Goal: Task Accomplishment & Management: Use online tool/utility

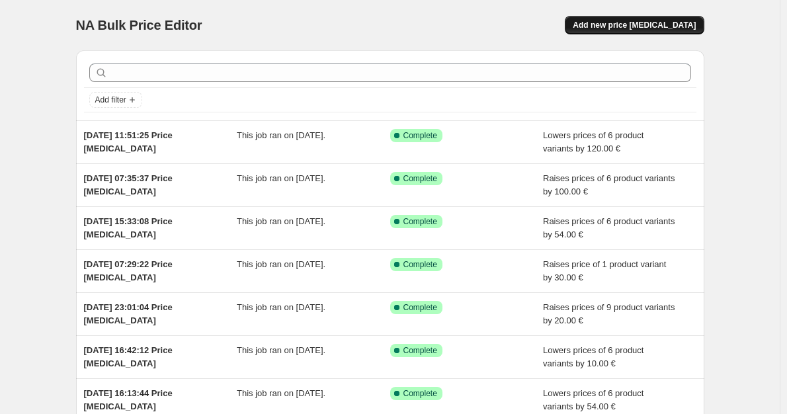
click at [662, 30] on button "Add new price [MEDICAL_DATA]" at bounding box center [634, 25] width 139 height 19
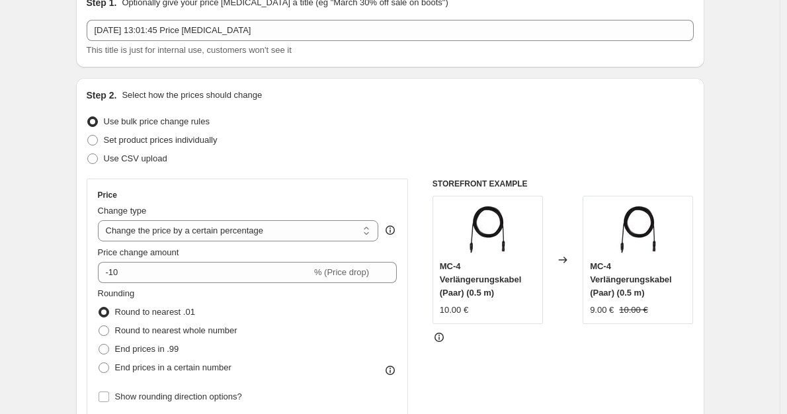
scroll to position [132, 0]
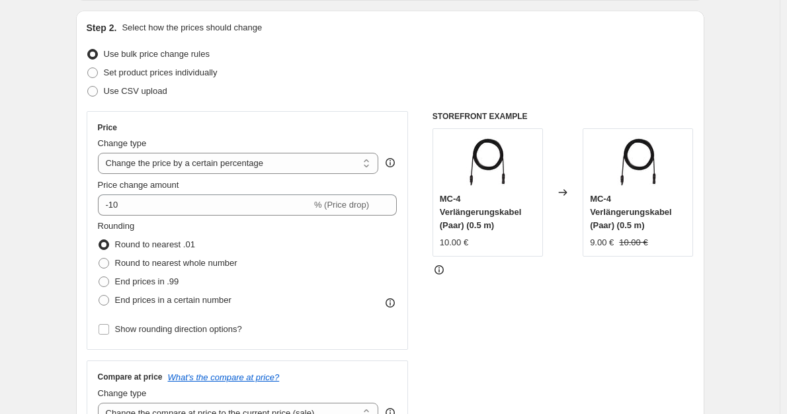
click at [294, 175] on div "Price Change type Change the price to a certain amount Change the price by a ce…" at bounding box center [248, 230] width 300 height 216
click at [294, 170] on select "Change the price to a certain amount Change the price by a certain amount Chang…" at bounding box center [238, 163] width 281 height 21
select select "by"
click at [101, 153] on select "Change the price to a certain amount Change the price by a certain amount Chang…" at bounding box center [238, 163] width 281 height 21
type input "-10.00"
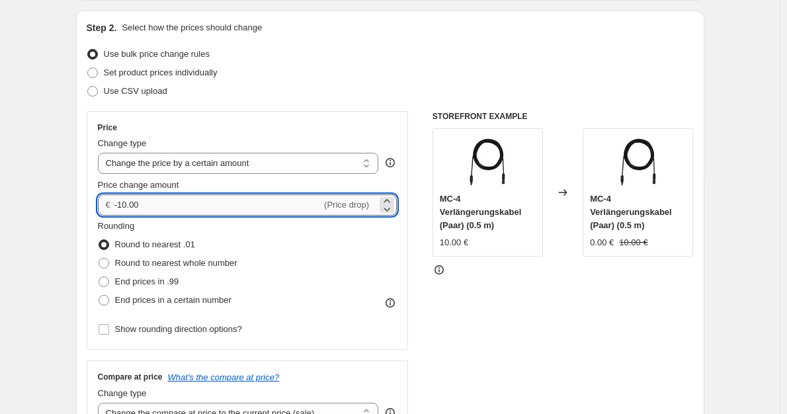
drag, startPoint x: 159, startPoint y: 201, endPoint x: 134, endPoint y: 201, distance: 25.1
click at [134, 201] on input "-10.00" at bounding box center [217, 205] width 207 height 21
click at [146, 261] on span "Round to nearest whole number" at bounding box center [176, 263] width 122 height 10
click at [99, 259] on input "Round to nearest whole number" at bounding box center [99, 258] width 1 height 1
radio input "true"
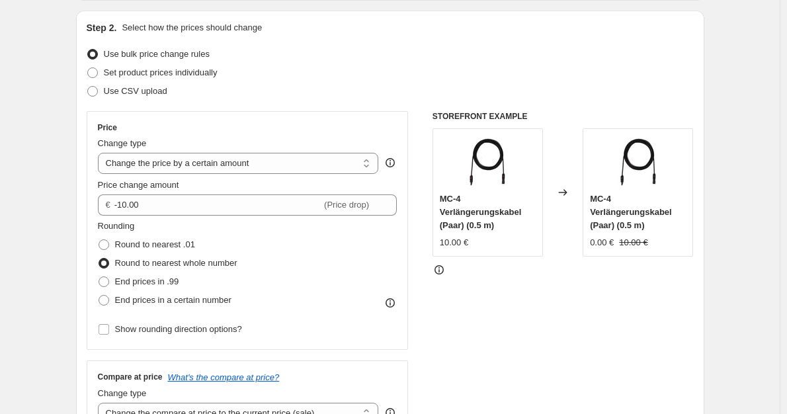
click at [172, 265] on span "Round to nearest whole number" at bounding box center [176, 263] width 122 height 10
click at [99, 259] on input "Round to nearest whole number" at bounding box center [99, 258] width 1 height 1
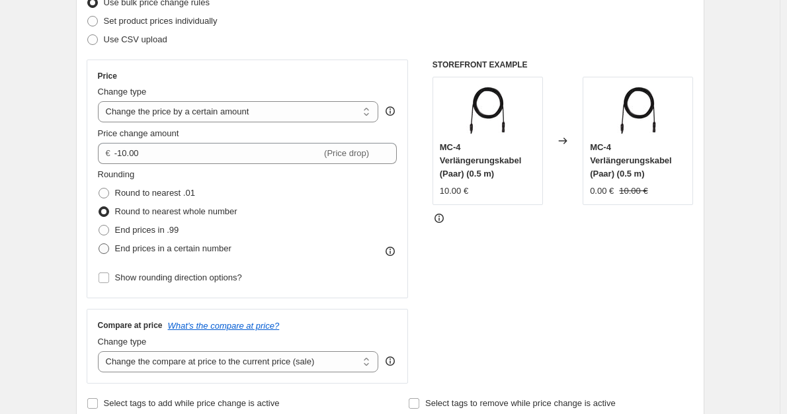
scroll to position [199, 0]
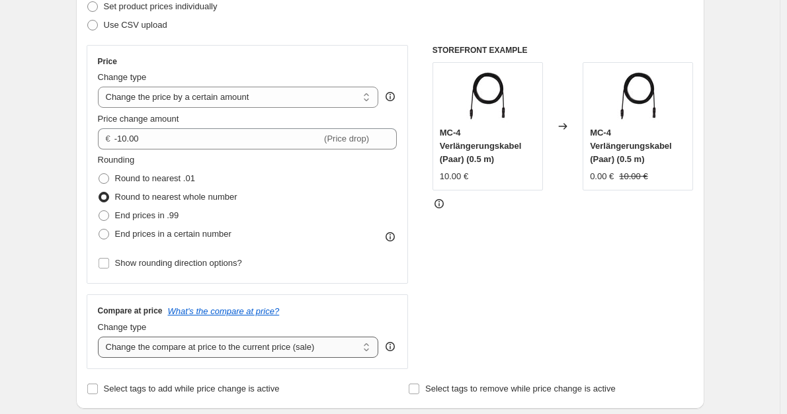
click at [222, 335] on div "Change type Change the compare at price to the current price (sale) Change the …" at bounding box center [238, 339] width 281 height 37
click at [222, 346] on select "Change the compare at price to the current price (sale) Change the compare at p…" at bounding box center [238, 347] width 281 height 21
select select "no_change"
click at [101, 337] on select "Change the compare at price to the current price (sale) Change the compare at p…" at bounding box center [238, 347] width 281 height 21
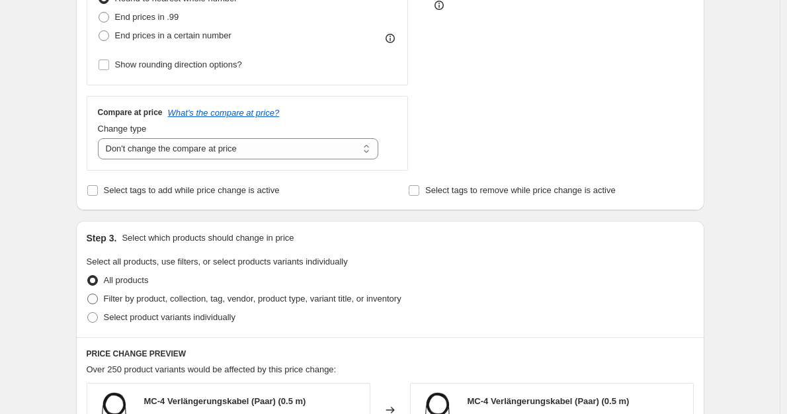
click at [291, 302] on span "Filter by product, collection, tag, vendor, product type, variant title, or inv…" at bounding box center [253, 299] width 298 height 10
click at [88, 294] on input "Filter by product, collection, tag, vendor, product type, variant title, or inv…" at bounding box center [87, 294] width 1 height 1
radio input "true"
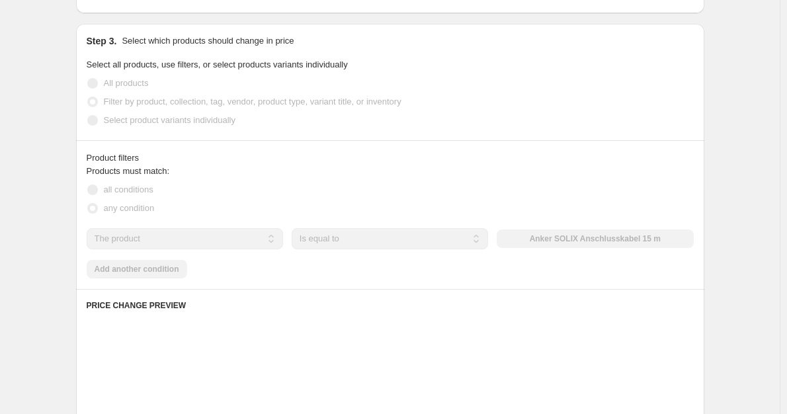
scroll to position [596, 0]
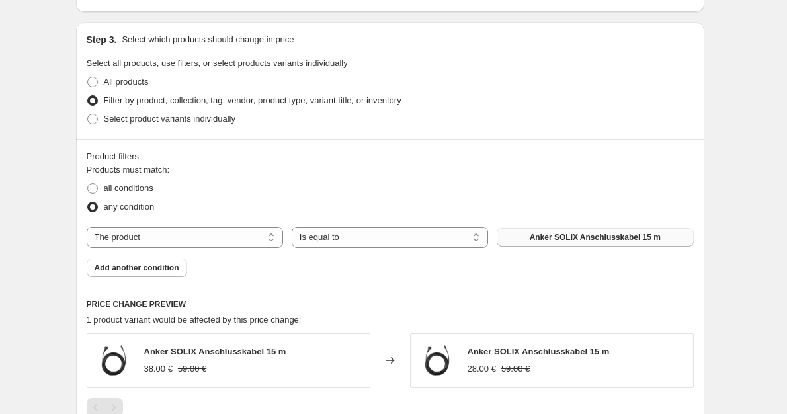
click at [556, 236] on span "Anker SOLIX Anschlusskabel 15 m" at bounding box center [595, 237] width 131 height 11
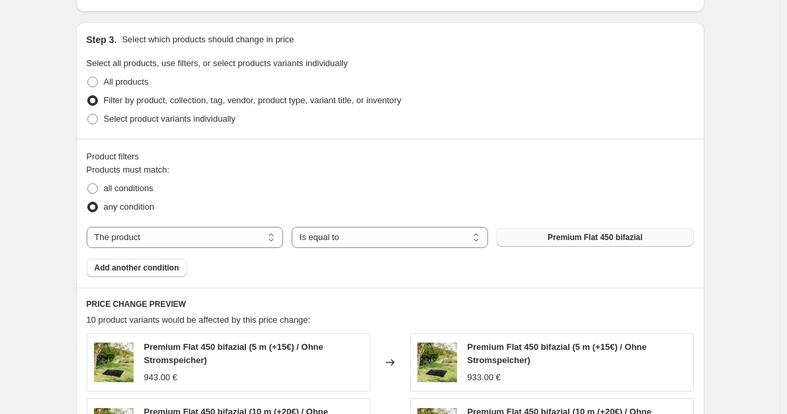
click at [146, 267] on span "Add another condition" at bounding box center [137, 268] width 85 height 11
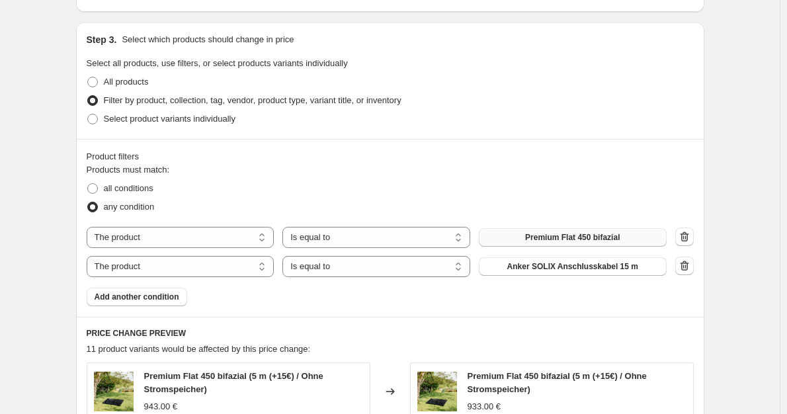
click at [560, 273] on div "The product The product's collection The product's tag The product's vendor The…" at bounding box center [377, 266] width 580 height 21
click at [560, 273] on button "Anker SOLIX Anschlusskabel 15 m" at bounding box center [573, 266] width 188 height 19
click at [533, 266] on span "Anker SOLIX Anschlusskabel 15 m" at bounding box center [573, 266] width 131 height 11
click at [694, 266] on button "button" at bounding box center [685, 266] width 19 height 19
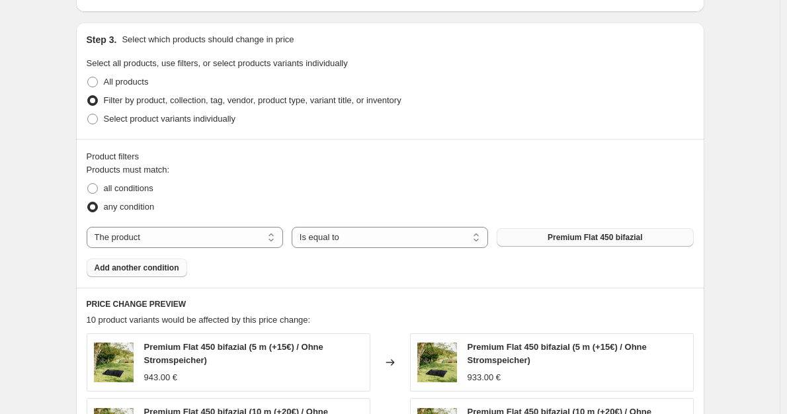
click at [179, 275] on button "Add another condition" at bounding box center [137, 268] width 101 height 19
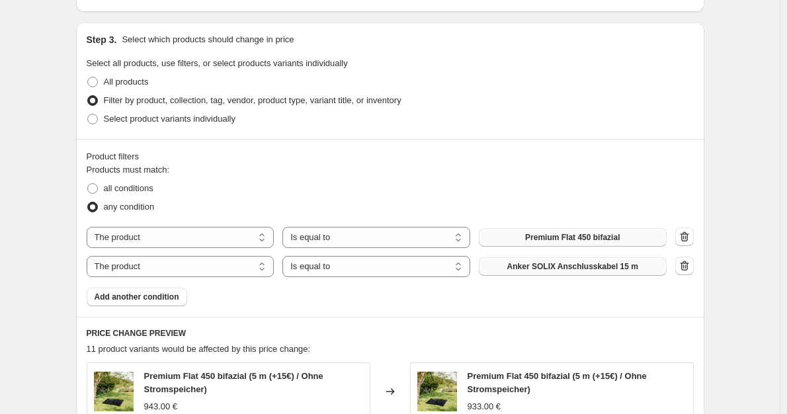
click at [581, 269] on span "Anker SOLIX Anschlusskabel 15 m" at bounding box center [573, 266] width 131 height 11
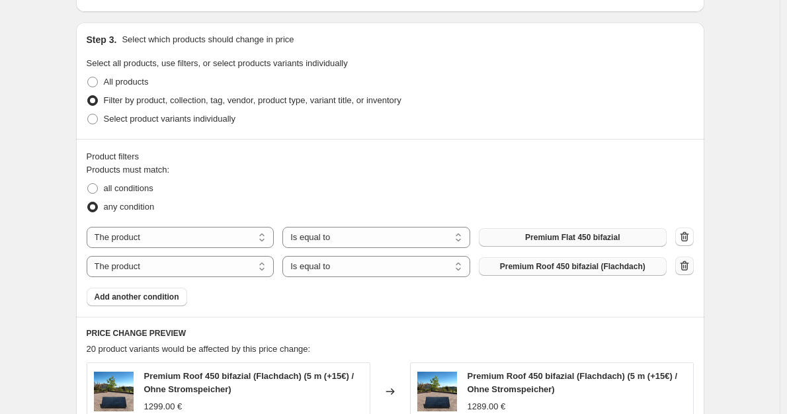
click at [691, 259] on button "button" at bounding box center [685, 266] width 19 height 19
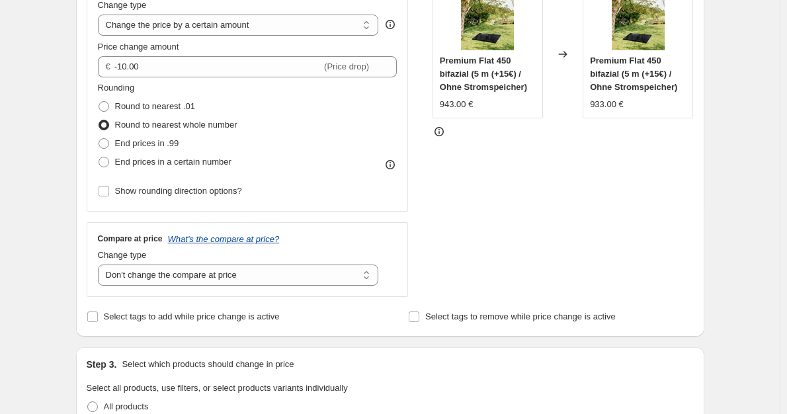
scroll to position [265, 0]
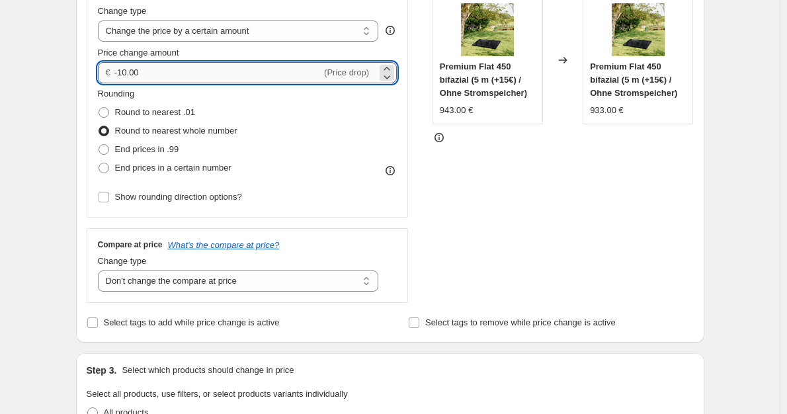
drag, startPoint x: 174, startPoint y: 74, endPoint x: 120, endPoint y: 71, distance: 53.7
click at [120, 71] on input "-10.00" at bounding box center [217, 72] width 207 height 21
type input "-444.00"
click at [170, 135] on span "Round to nearest whole number" at bounding box center [176, 131] width 122 height 10
click at [99, 126] on input "Round to nearest whole number" at bounding box center [99, 126] width 1 height 1
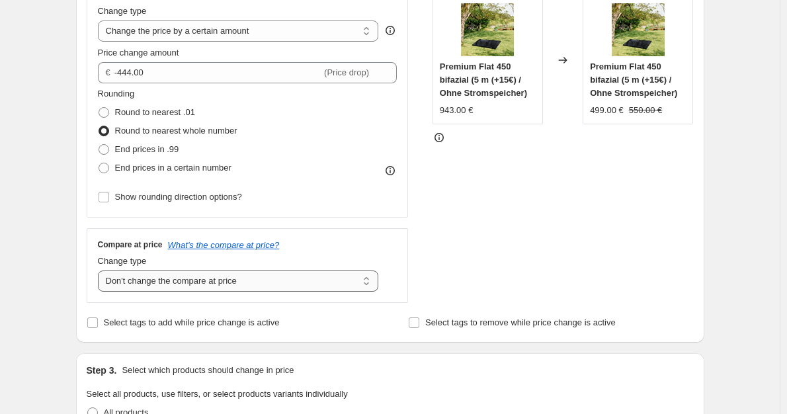
click at [250, 288] on select "Change the compare at price to the current price (sale) Change the compare at p…" at bounding box center [238, 281] width 281 height 21
click at [101, 271] on select "Change the compare at price to the current price (sale) Change the compare at p…" at bounding box center [238, 281] width 281 height 21
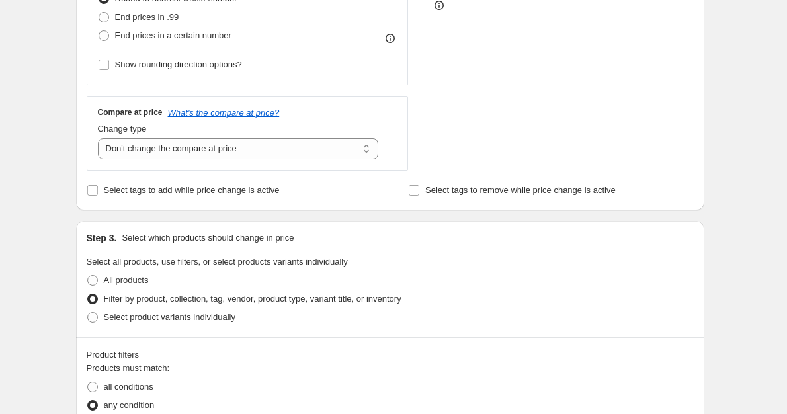
click at [317, 300] on span "Filter by product, collection, tag, vendor, product type, variant title, or inv…" at bounding box center [253, 299] width 298 height 10
click at [88, 294] on input "Filter by product, collection, tag, vendor, product type, variant title, or inv…" at bounding box center [87, 294] width 1 height 1
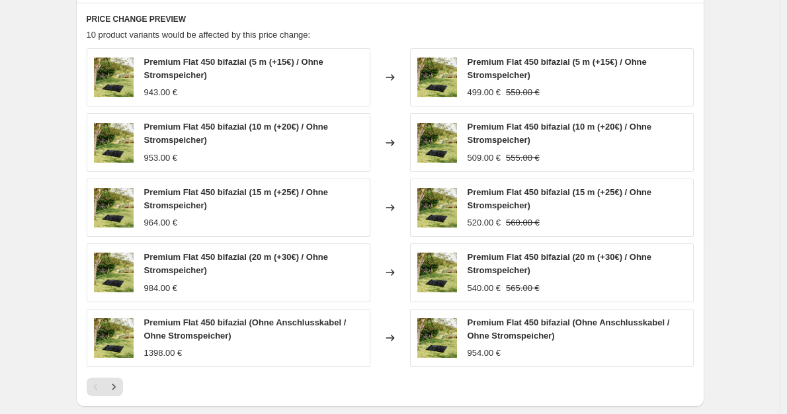
scroll to position [947, 0]
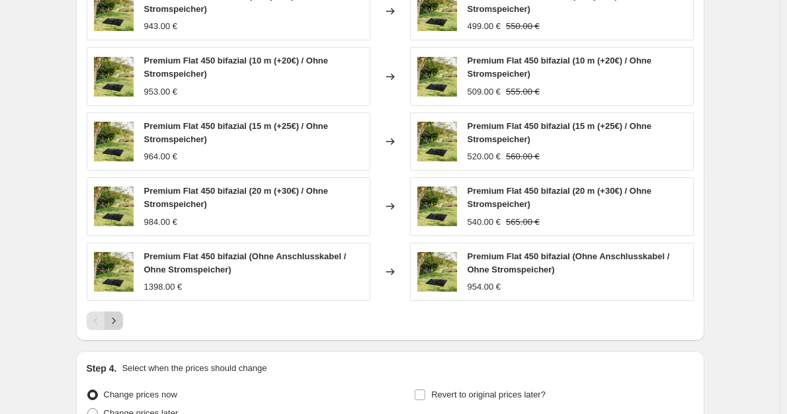
click at [123, 327] on button "Next" at bounding box center [114, 321] width 19 height 19
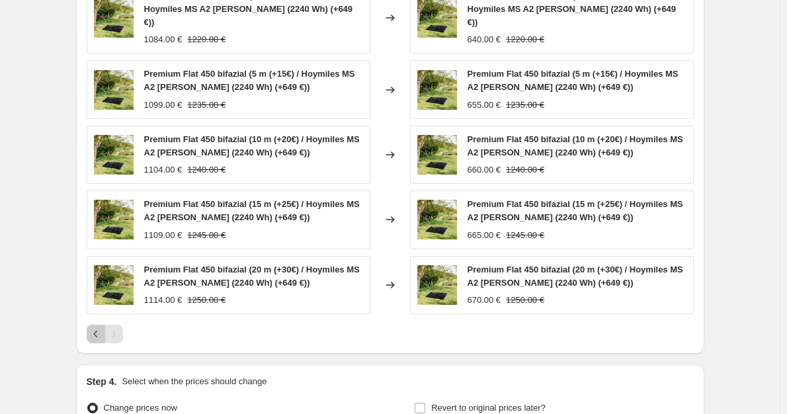
click at [95, 328] on icon "Previous" at bounding box center [95, 334] width 13 height 13
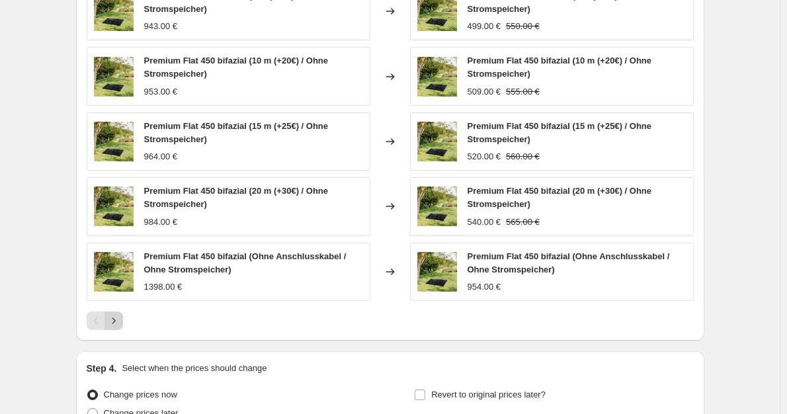
click at [120, 317] on icon "Next" at bounding box center [113, 320] width 13 height 13
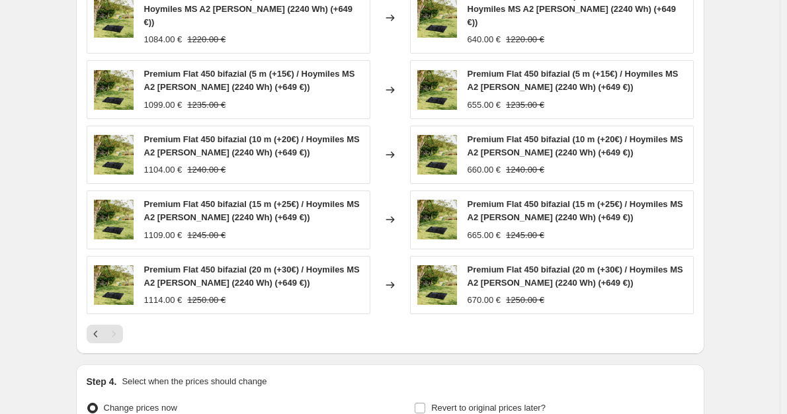
scroll to position [881, 0]
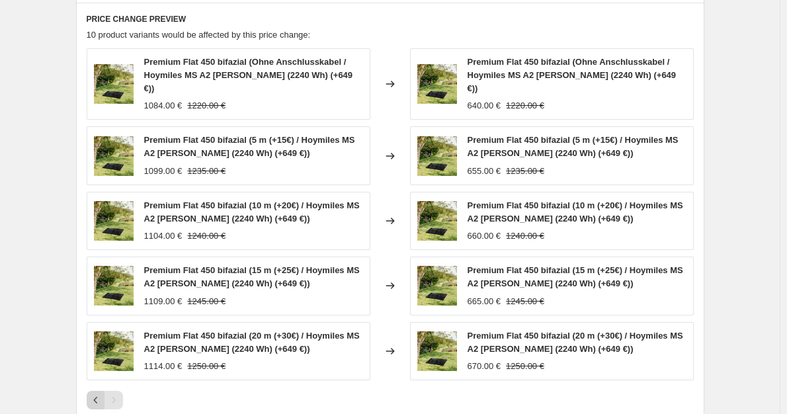
click at [103, 394] on icon "Previous" at bounding box center [95, 400] width 13 height 13
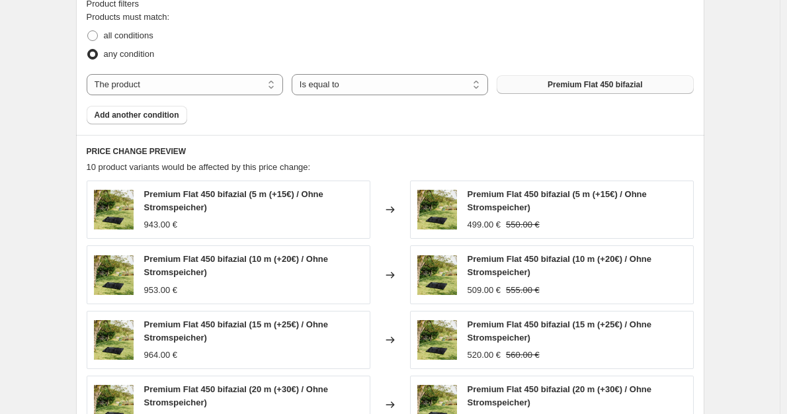
scroll to position [1079, 0]
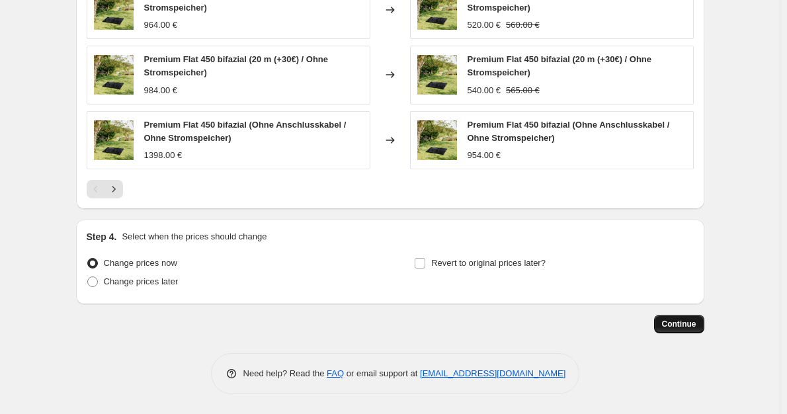
click at [689, 317] on button "Continue" at bounding box center [679, 324] width 50 height 19
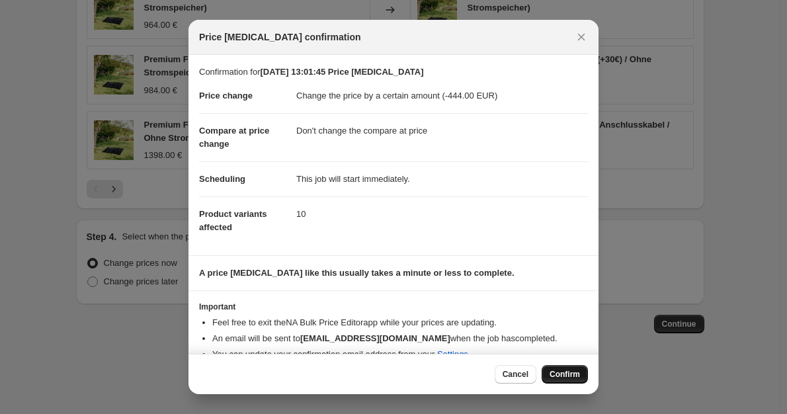
click at [551, 368] on button "Confirm" at bounding box center [565, 374] width 46 height 19
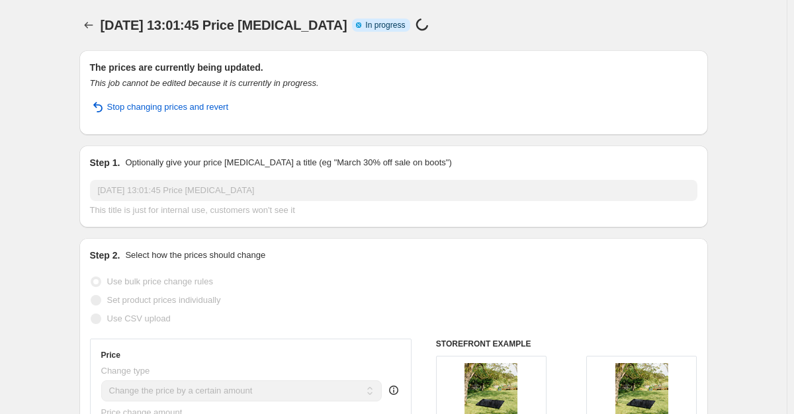
select select "by"
select select "no_change"
